Goal: Find specific page/section: Find specific page/section

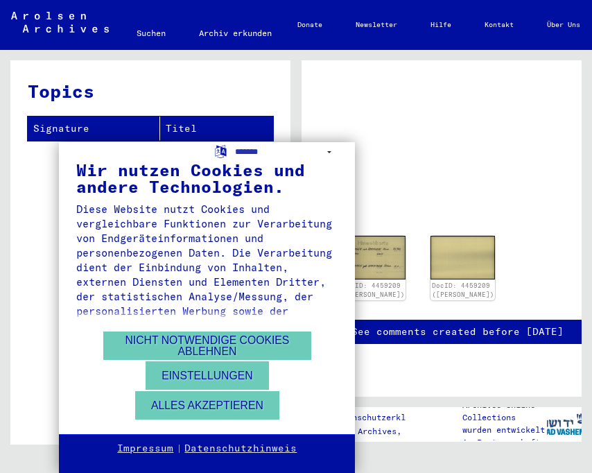
scroll to position [1, 0]
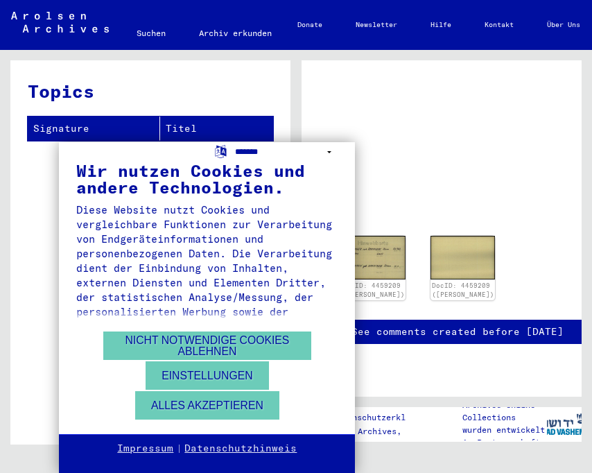
click at [336, 152] on select "**********" at bounding box center [286, 152] width 103 height 20
select select "*****"
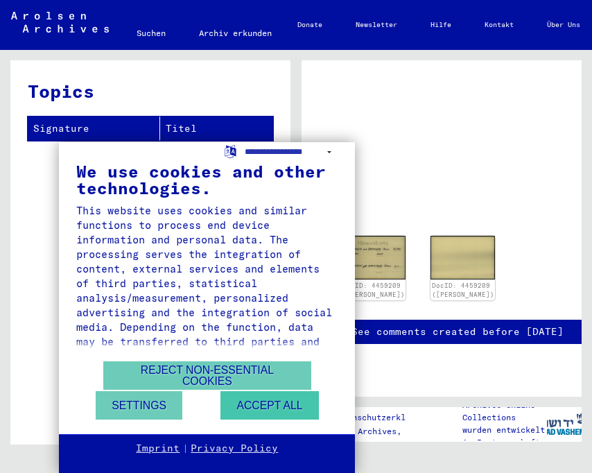
click at [284, 406] on button "Accept all" at bounding box center [270, 405] width 98 height 28
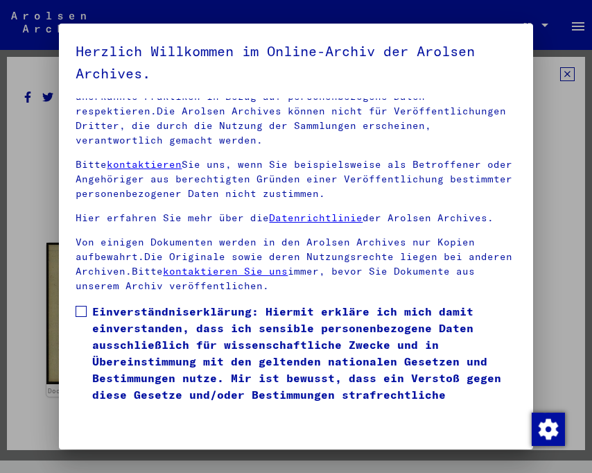
scroll to position [12, 0]
click at [476, 303] on span "Einverständniserklärung: Hiermit erkläre ich mich damit einverstanden, dass ich…" at bounding box center [304, 361] width 424 height 117
click at [555, 430] on img "Change consent" at bounding box center [548, 429] width 33 height 33
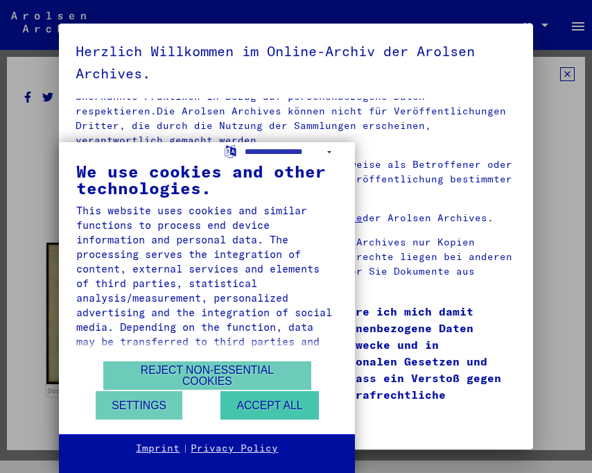
click at [273, 411] on button "Accept all" at bounding box center [270, 405] width 98 height 28
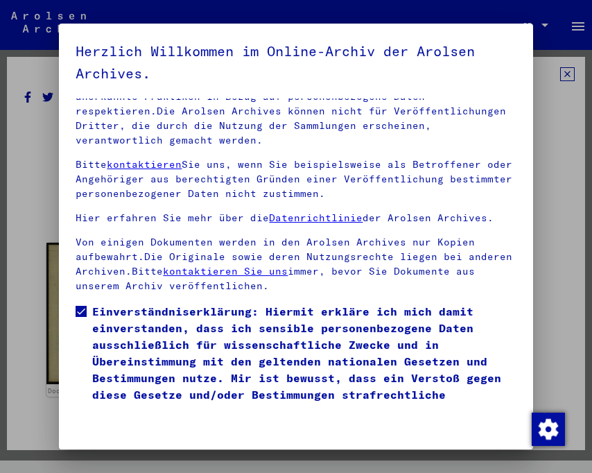
click at [540, 419] on img "Change consent" at bounding box center [548, 429] width 33 height 33
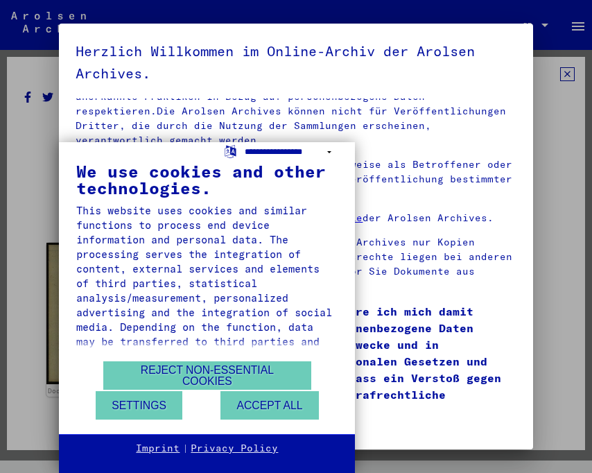
click at [282, 155] on select "**********" at bounding box center [291, 152] width 93 height 20
click at [291, 413] on button "Accept all" at bounding box center [270, 405] width 98 height 28
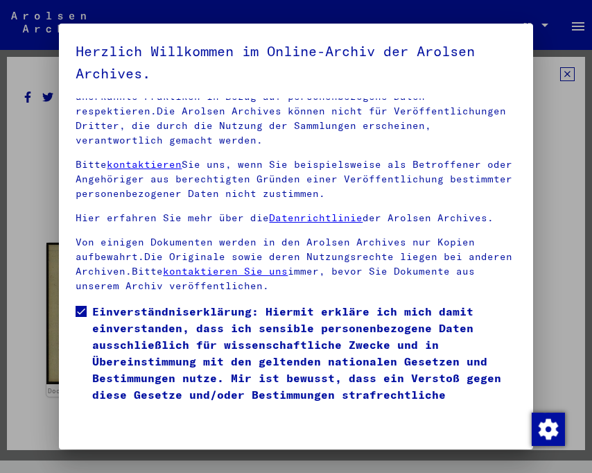
click at [291, 406] on mat-dialog-content "Unsere Nutzungsbedingungen wurden durch den Internationalen Ausschuss als obers…" at bounding box center [296, 251] width 474 height 307
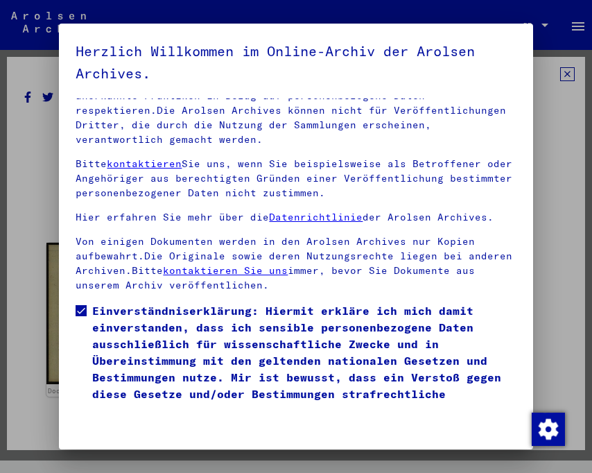
scroll to position [145, 0]
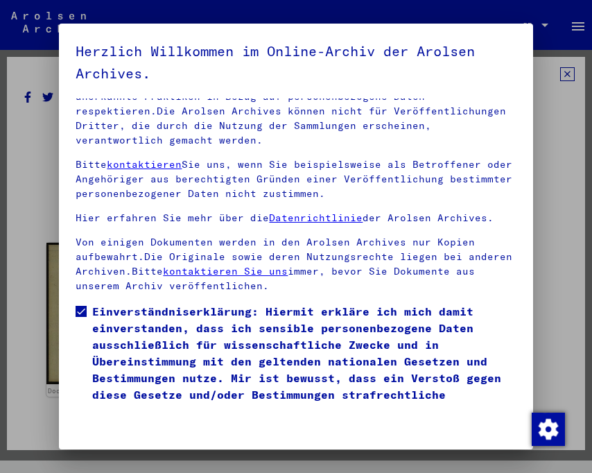
click at [50, 213] on div at bounding box center [296, 236] width 592 height 473
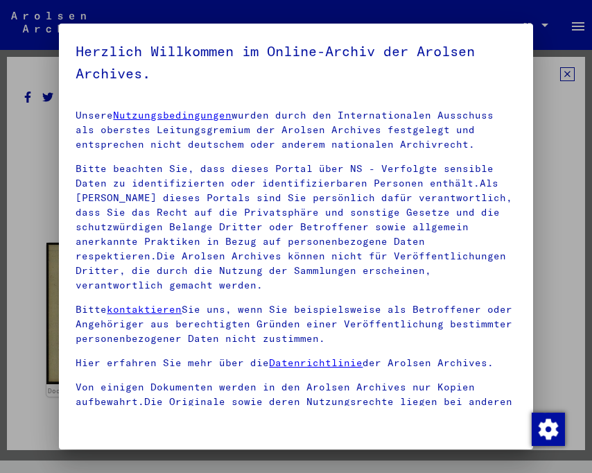
click at [45, 203] on div at bounding box center [296, 236] width 592 height 473
click at [571, 340] on div at bounding box center [296, 236] width 592 height 473
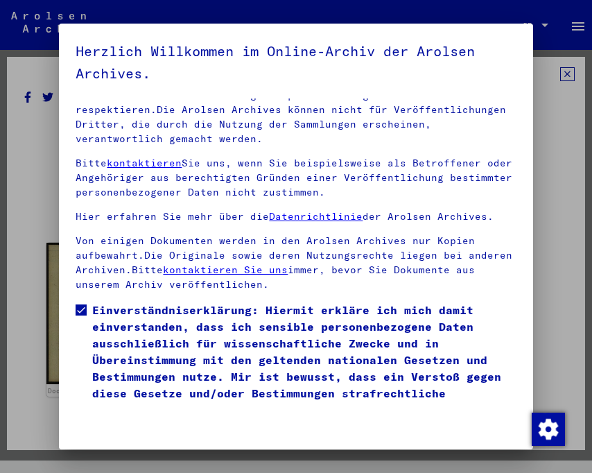
scroll to position [145, 0]
